Goal: Task Accomplishment & Management: Complete application form

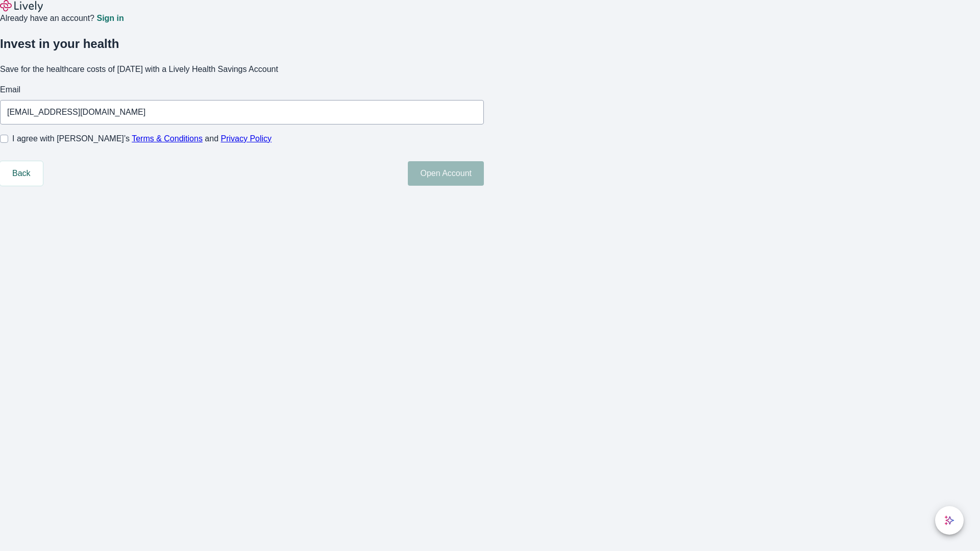
click at [8, 143] on input "I agree with Lively’s Terms & Conditions and Privacy Policy" at bounding box center [4, 139] width 8 height 8
checkbox input "true"
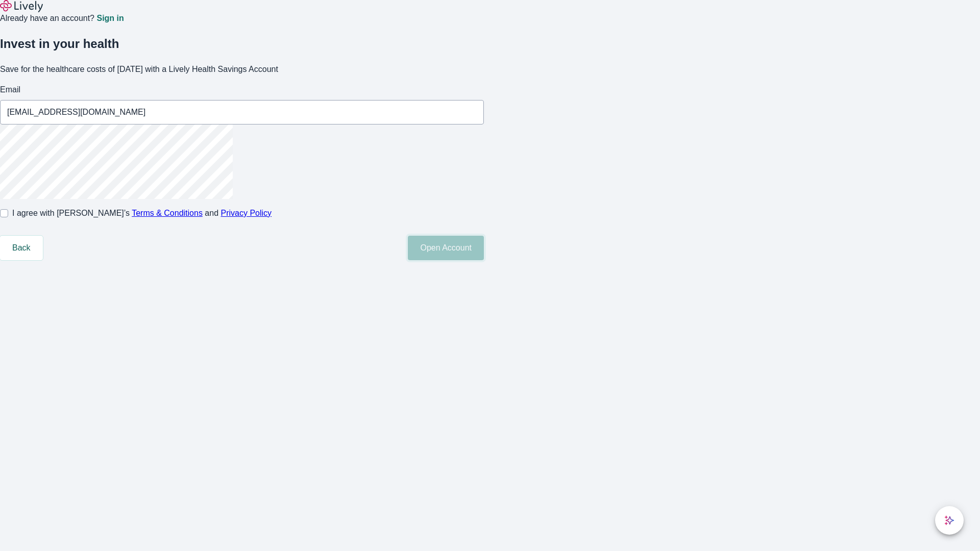
click at [484, 260] on button "Open Account" at bounding box center [446, 248] width 76 height 24
type input "[EMAIL_ADDRESS][DOMAIN_NAME]"
click at [8, 217] on input "I agree with Lively’s Terms & Conditions and Privacy Policy" at bounding box center [4, 213] width 8 height 8
checkbox input "false"
type input "[PERSON_NAME][EMAIL_ADDRESS][DOMAIN_NAME]"
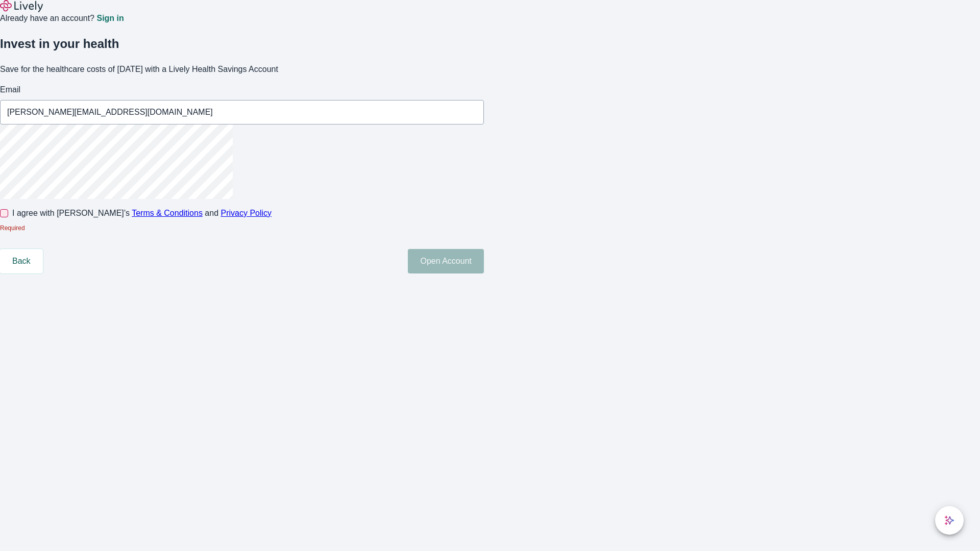
click at [8, 217] on input "I agree with Lively’s Terms & Conditions and Privacy Policy" at bounding box center [4, 213] width 8 height 8
checkbox input "true"
click at [484, 274] on button "Open Account" at bounding box center [446, 261] width 76 height 24
